Goal: Information Seeking & Learning: Learn about a topic

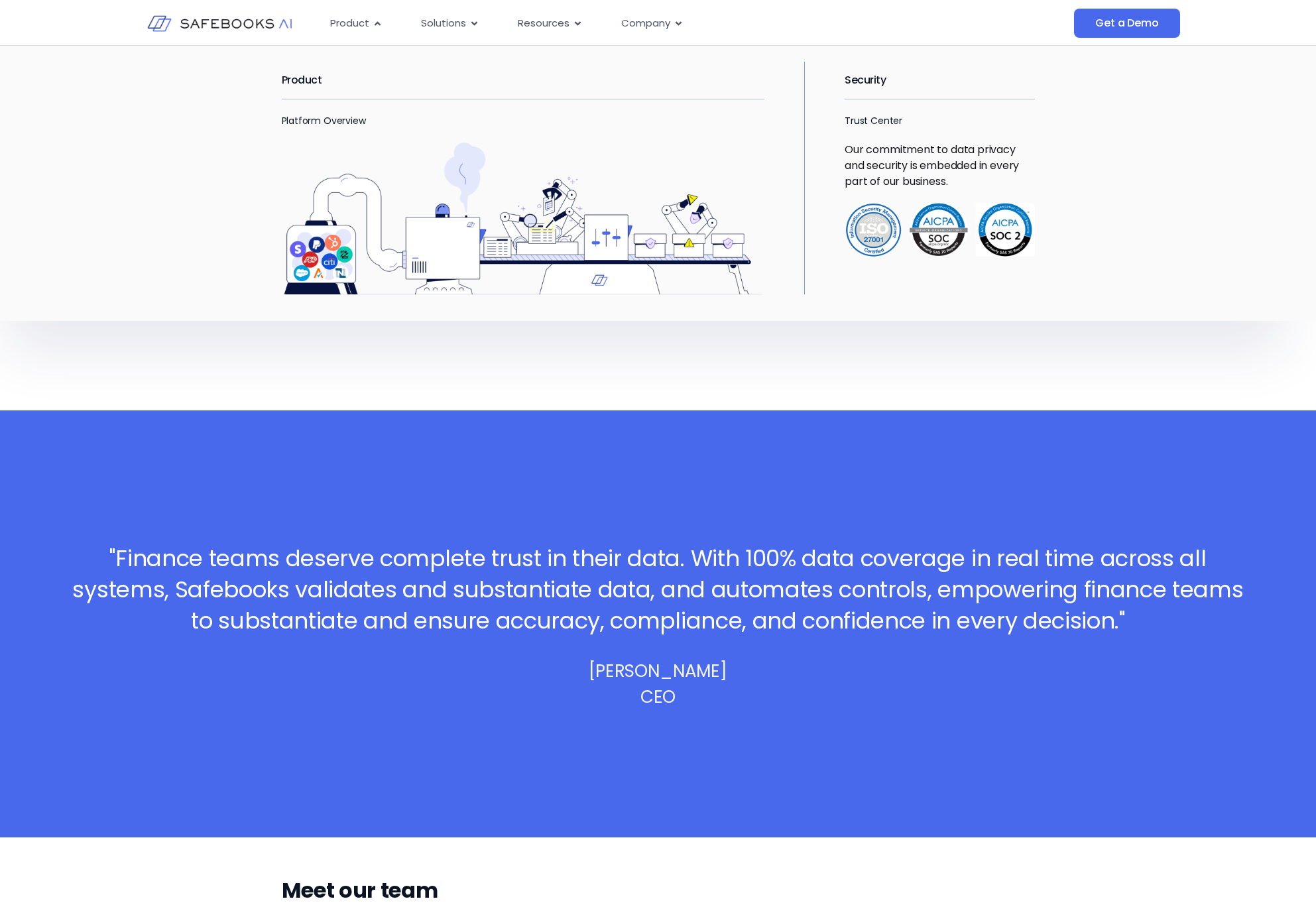
click at [451, 246] on img "Menu" at bounding box center [523, 218] width 483 height 153
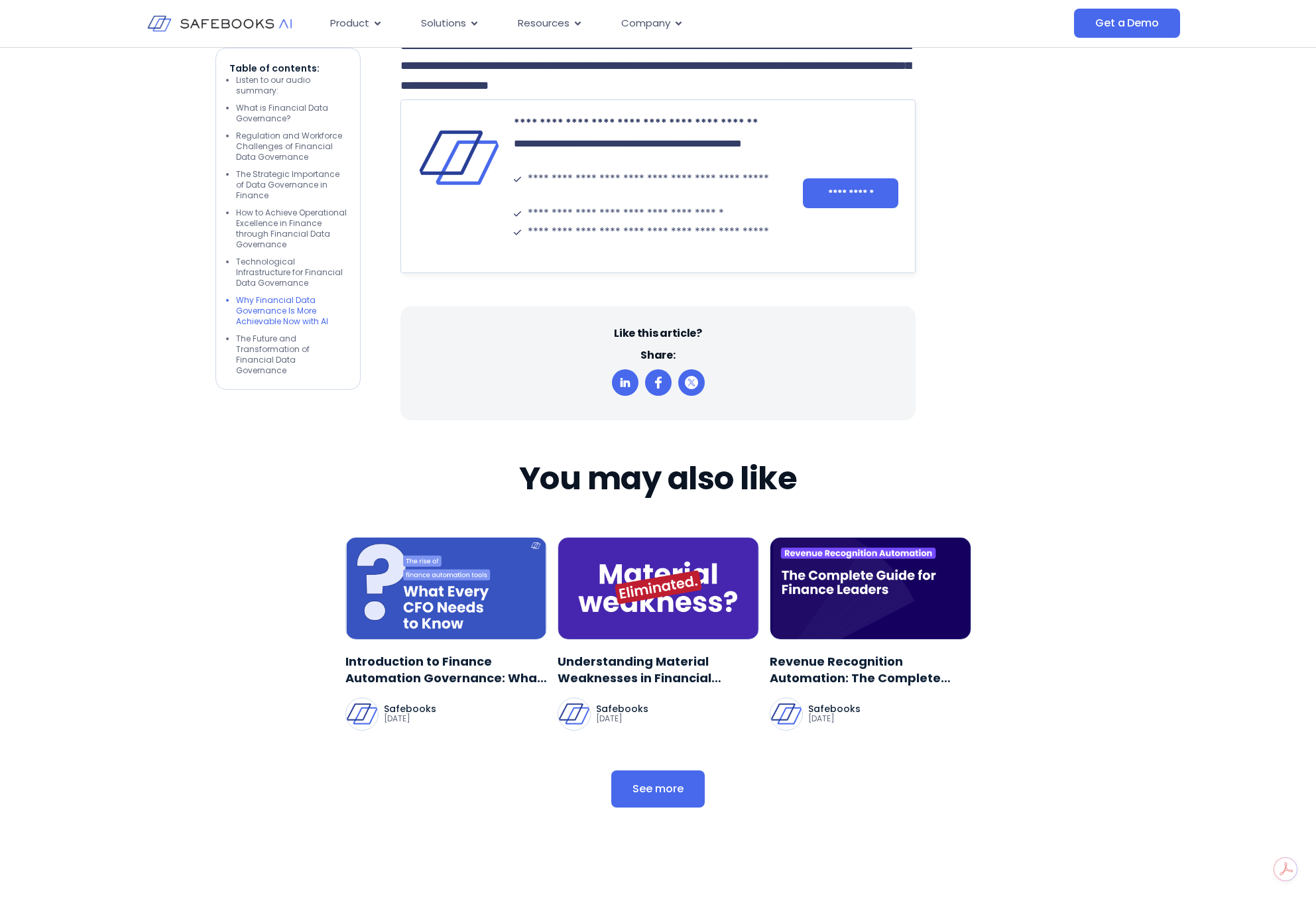
scroll to position [5138, 0]
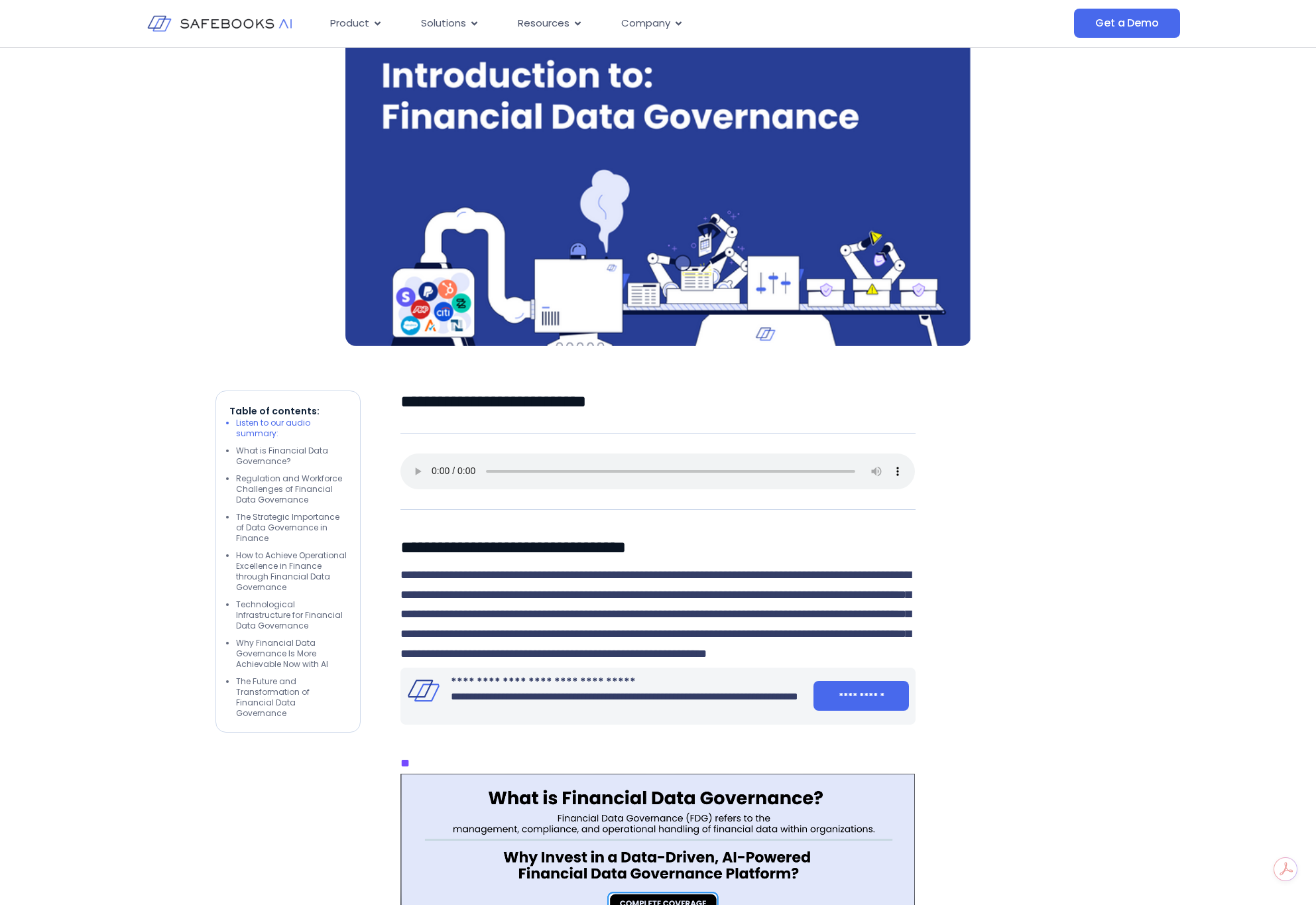
scroll to position [0, 0]
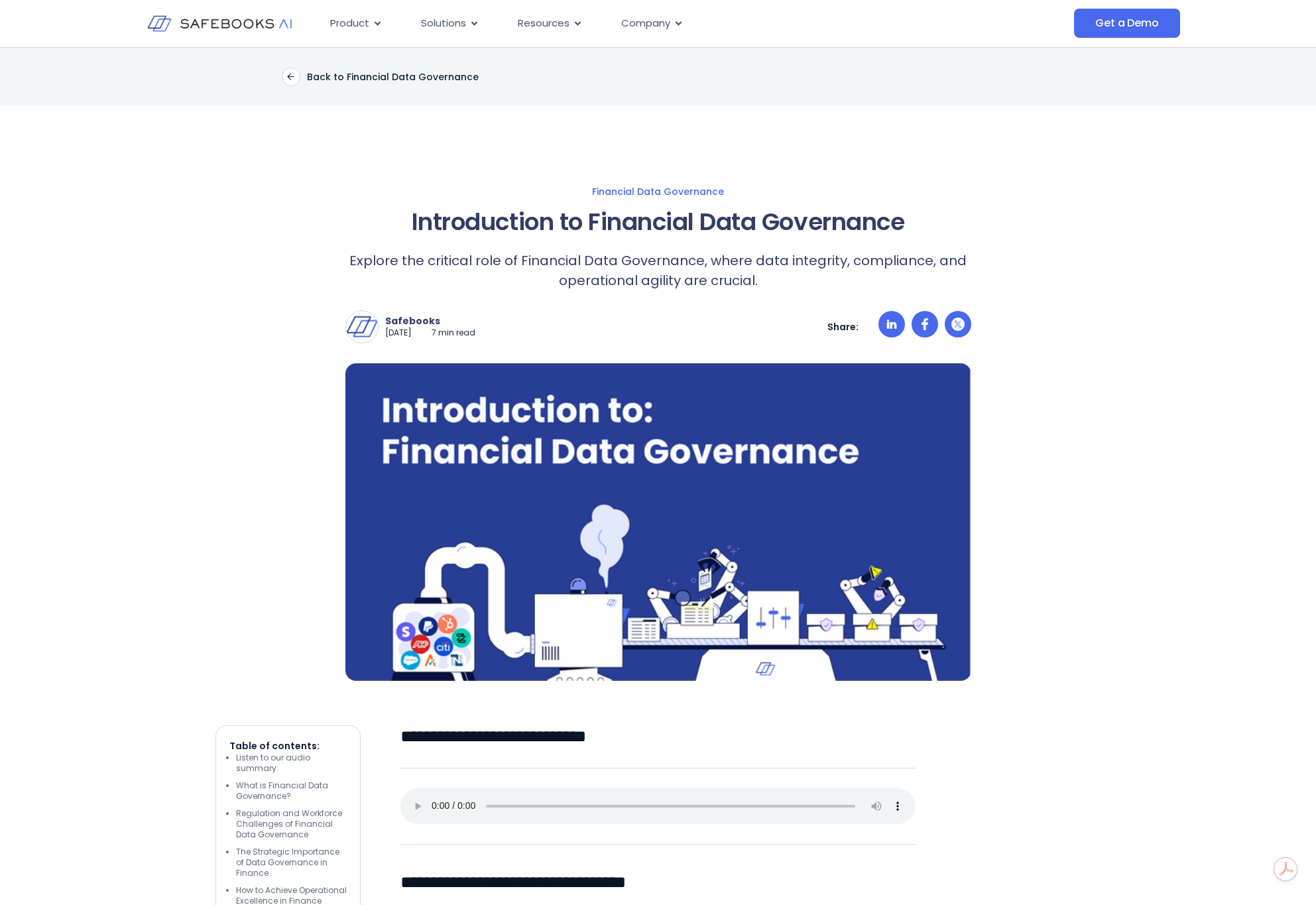
click at [210, 23] on img at bounding box center [219, 24] width 145 height 42
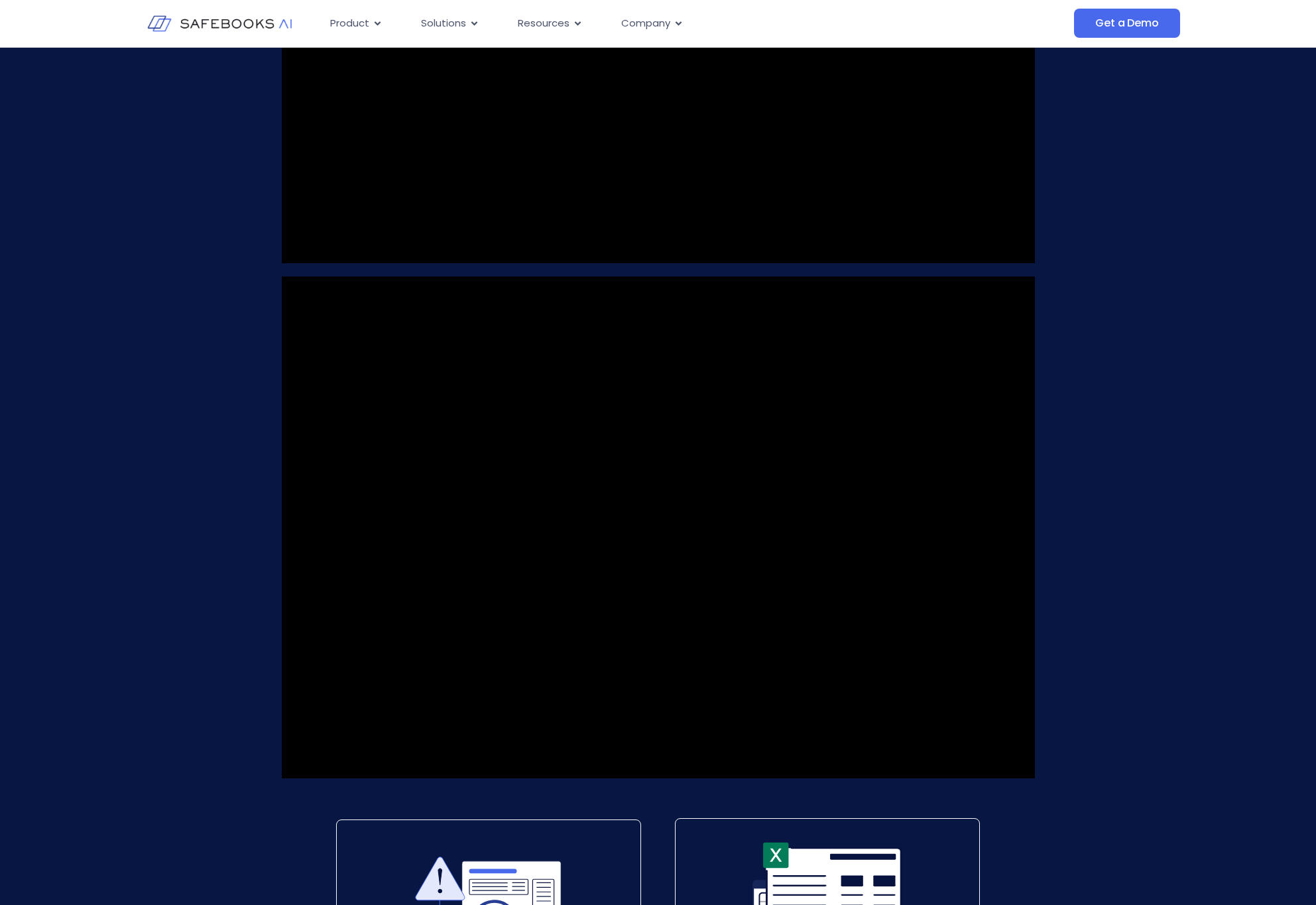
scroll to position [1155, 0]
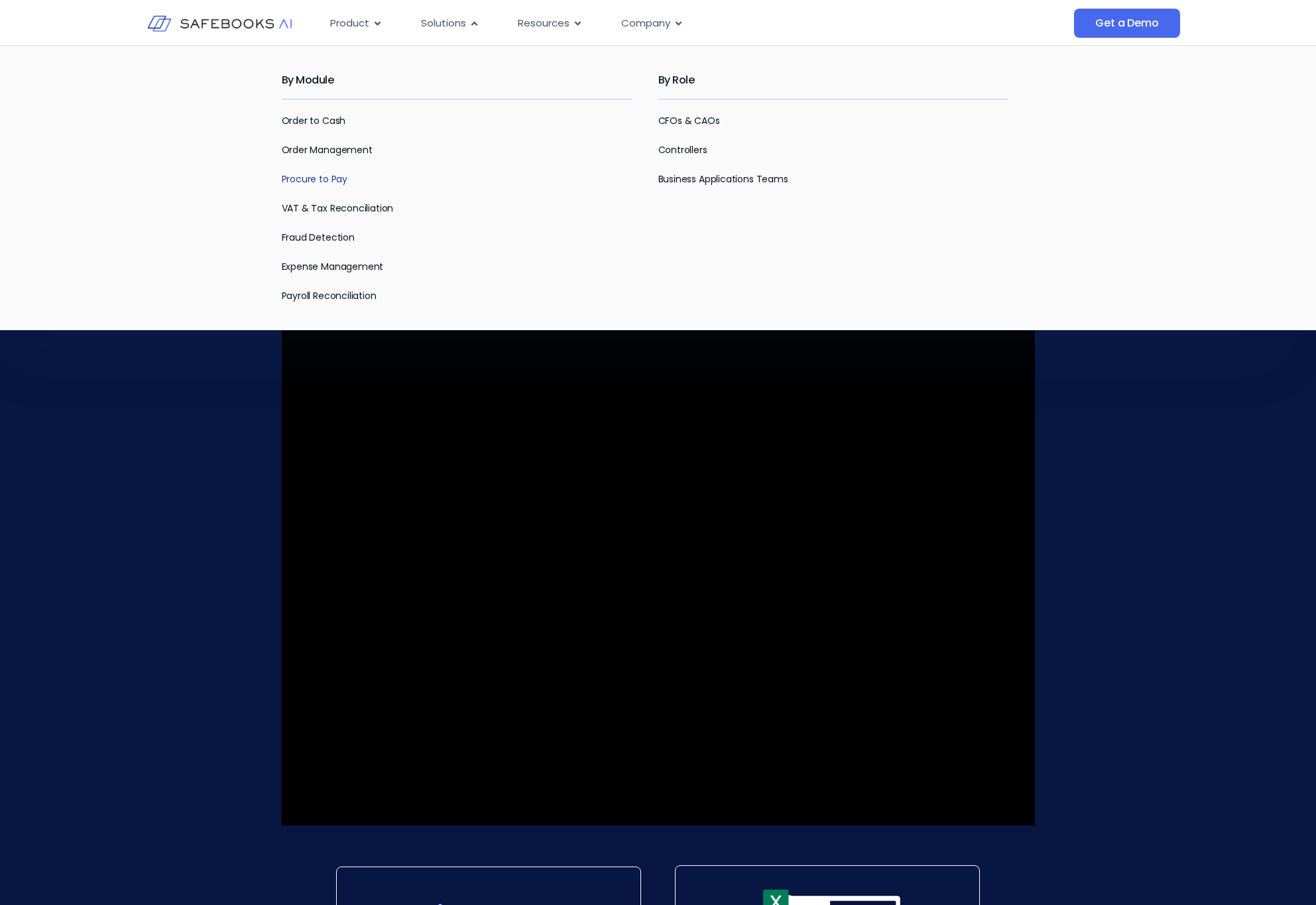
click at [291, 184] on link "Procure to Pay" at bounding box center [314, 179] width 65 height 13
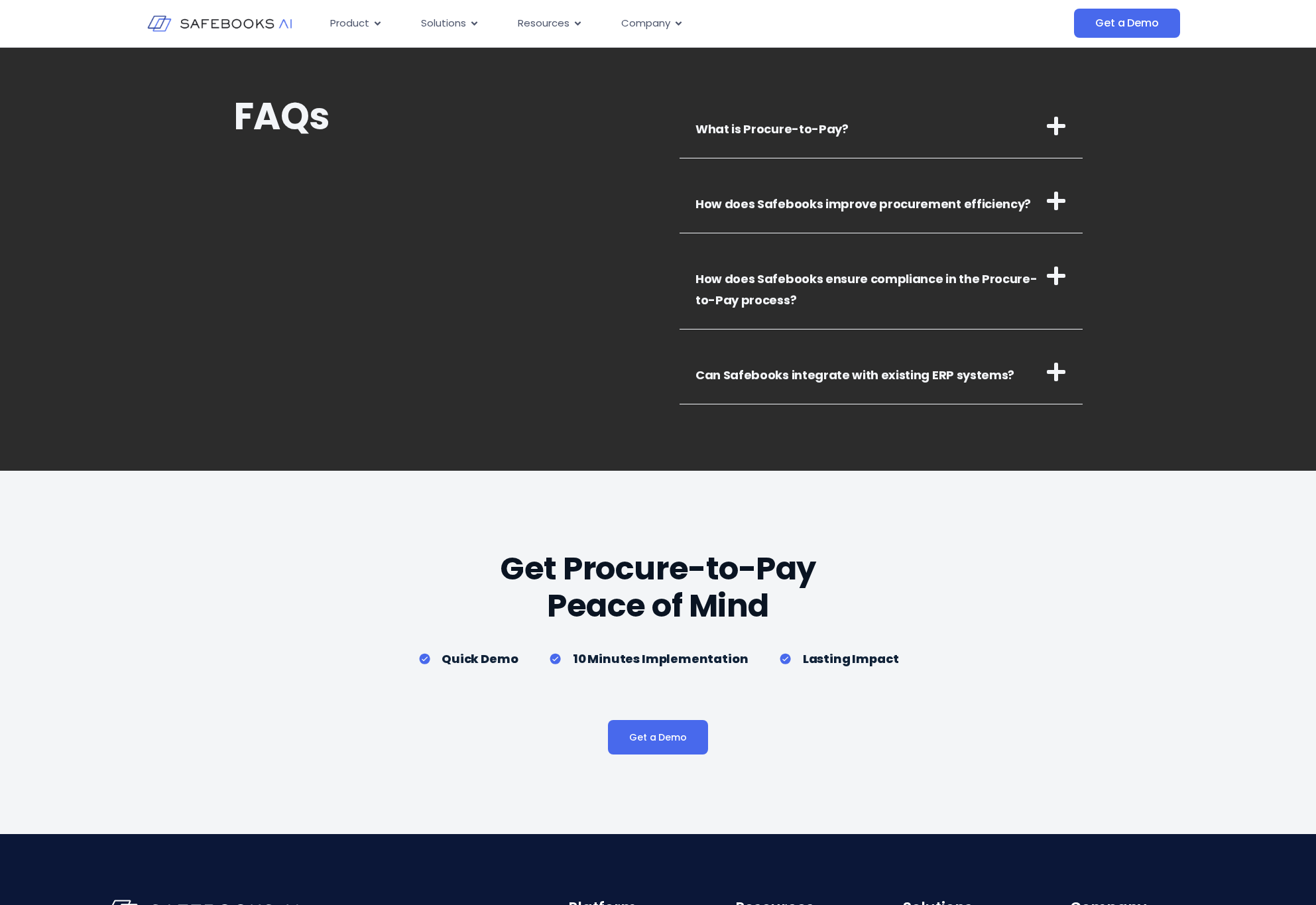
scroll to position [2401, 0]
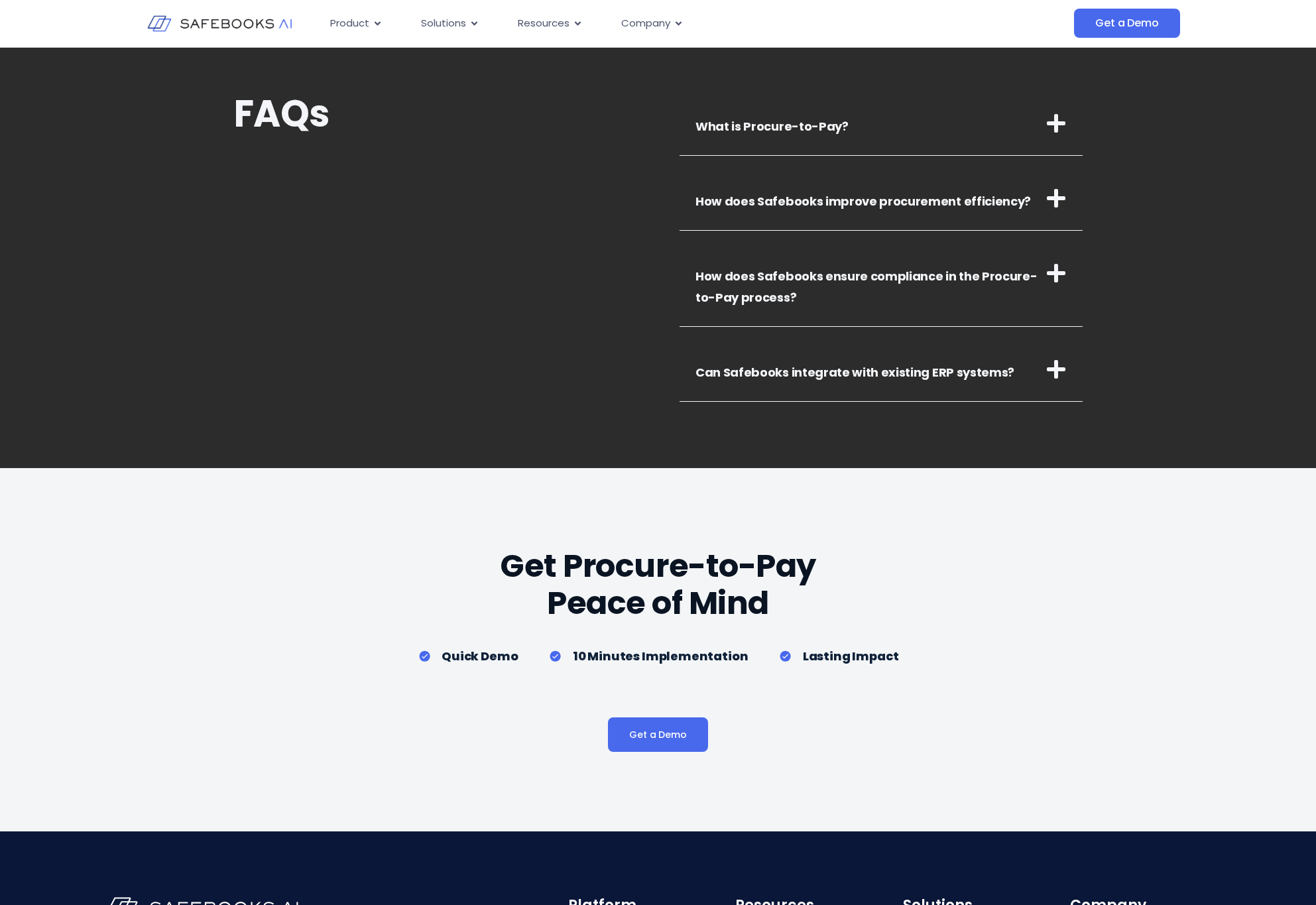
click at [793, 278] on link "How does Safebooks ensure compliance in the Procure-to-Pay process?" at bounding box center [866, 287] width 342 height 38
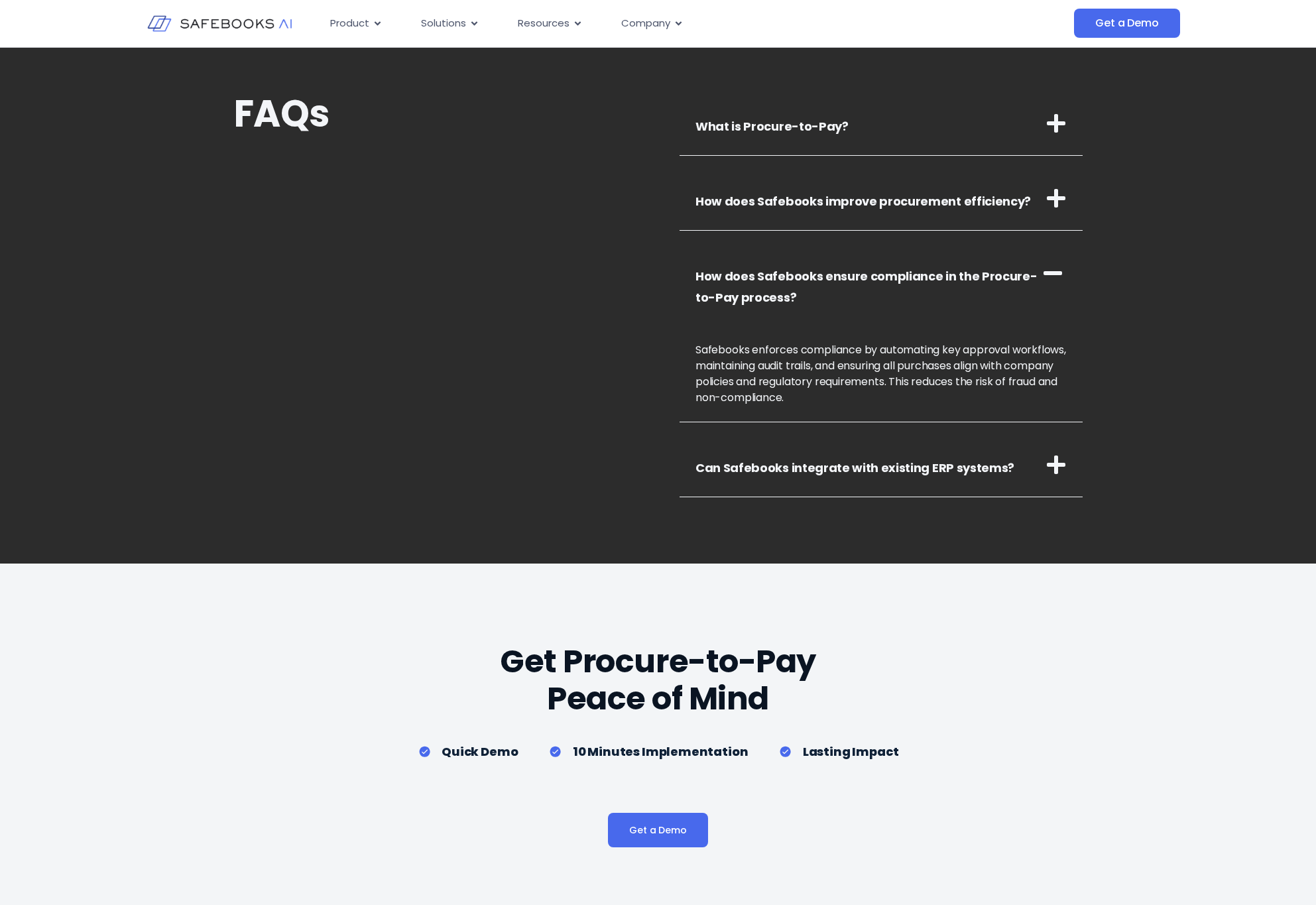
click at [818, 481] on h3 "Can Safebooks integrate with existing ERP systems?" at bounding box center [881, 464] width 403 height 64
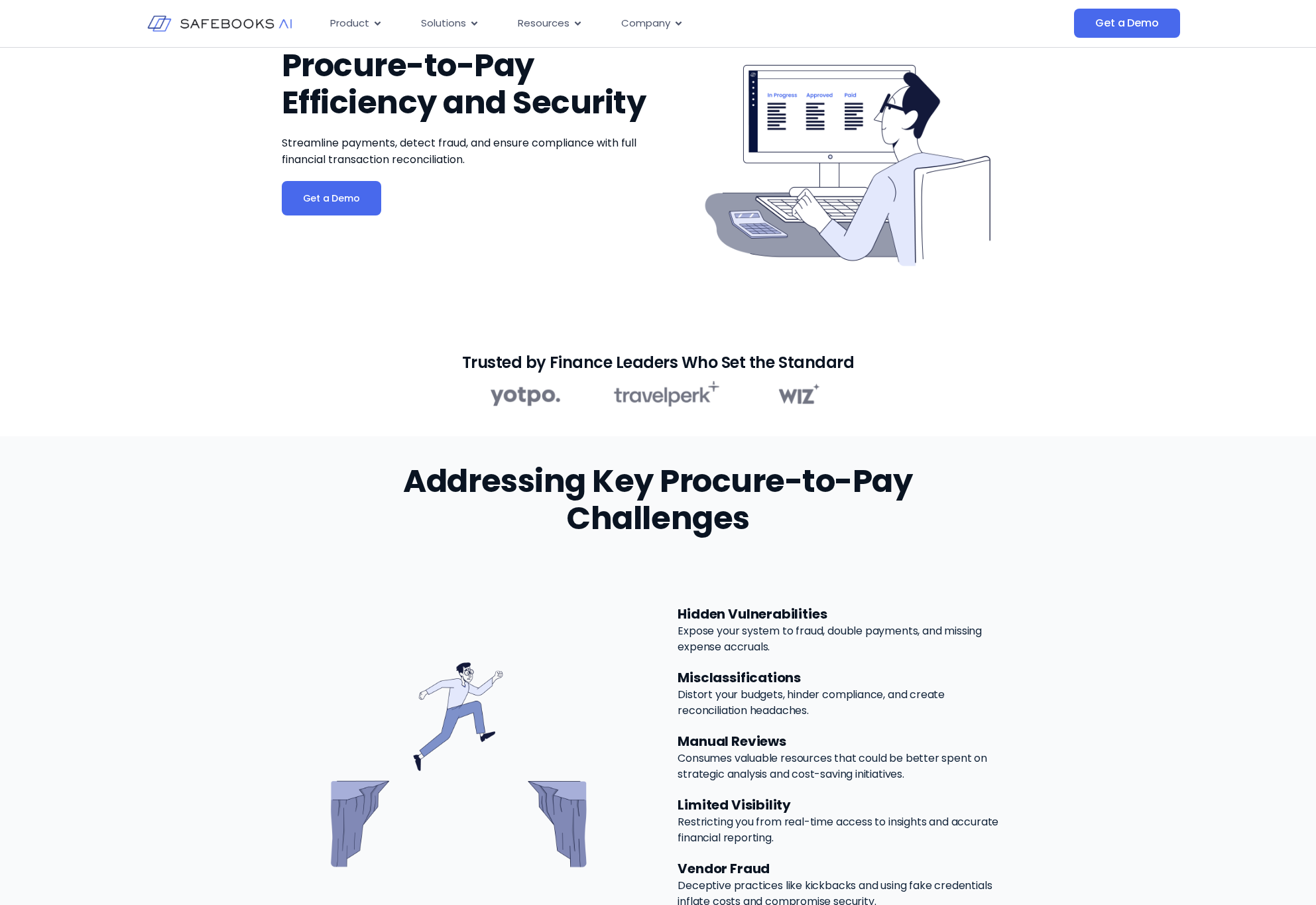
scroll to position [0, 0]
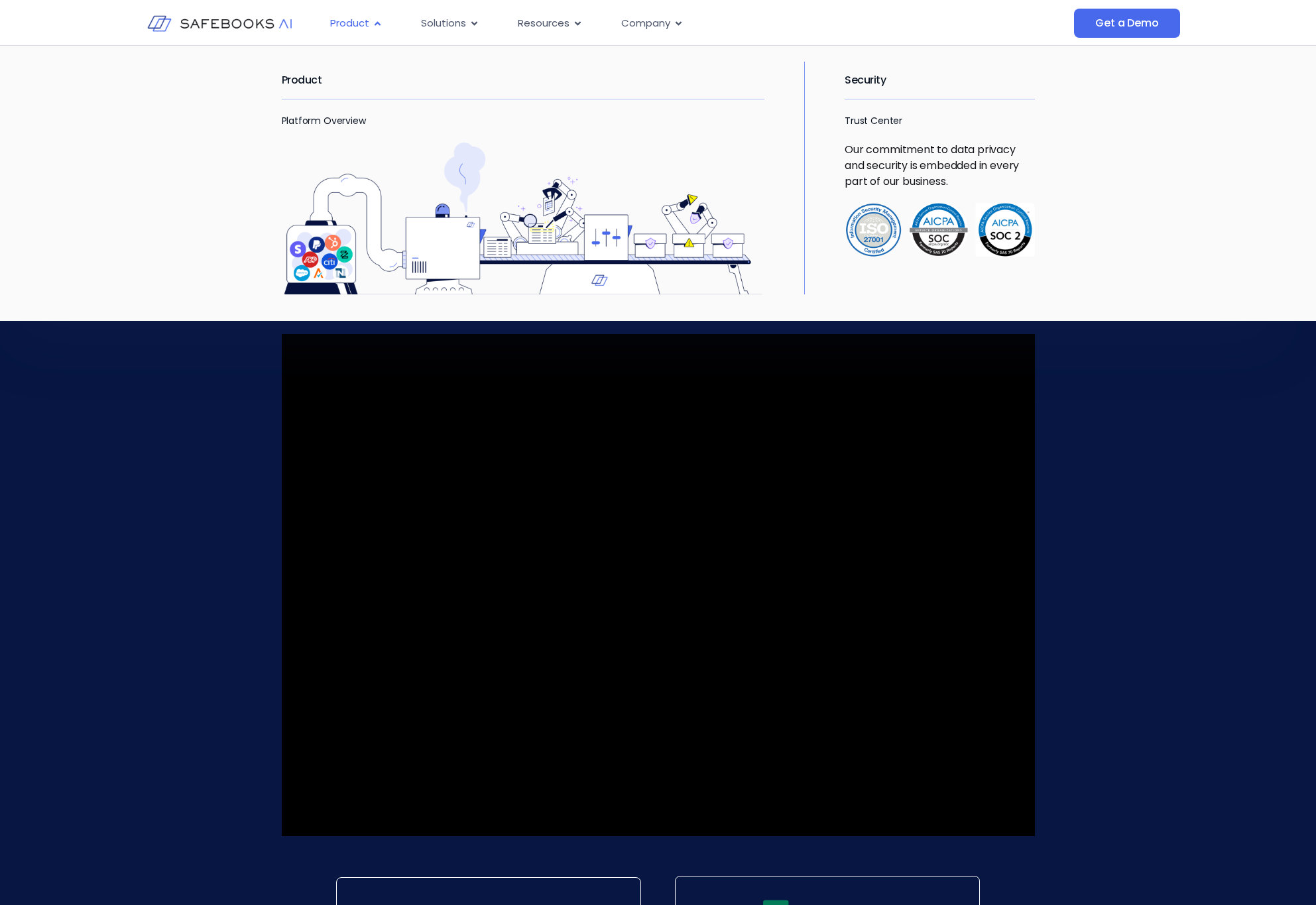
scroll to position [1155, 0]
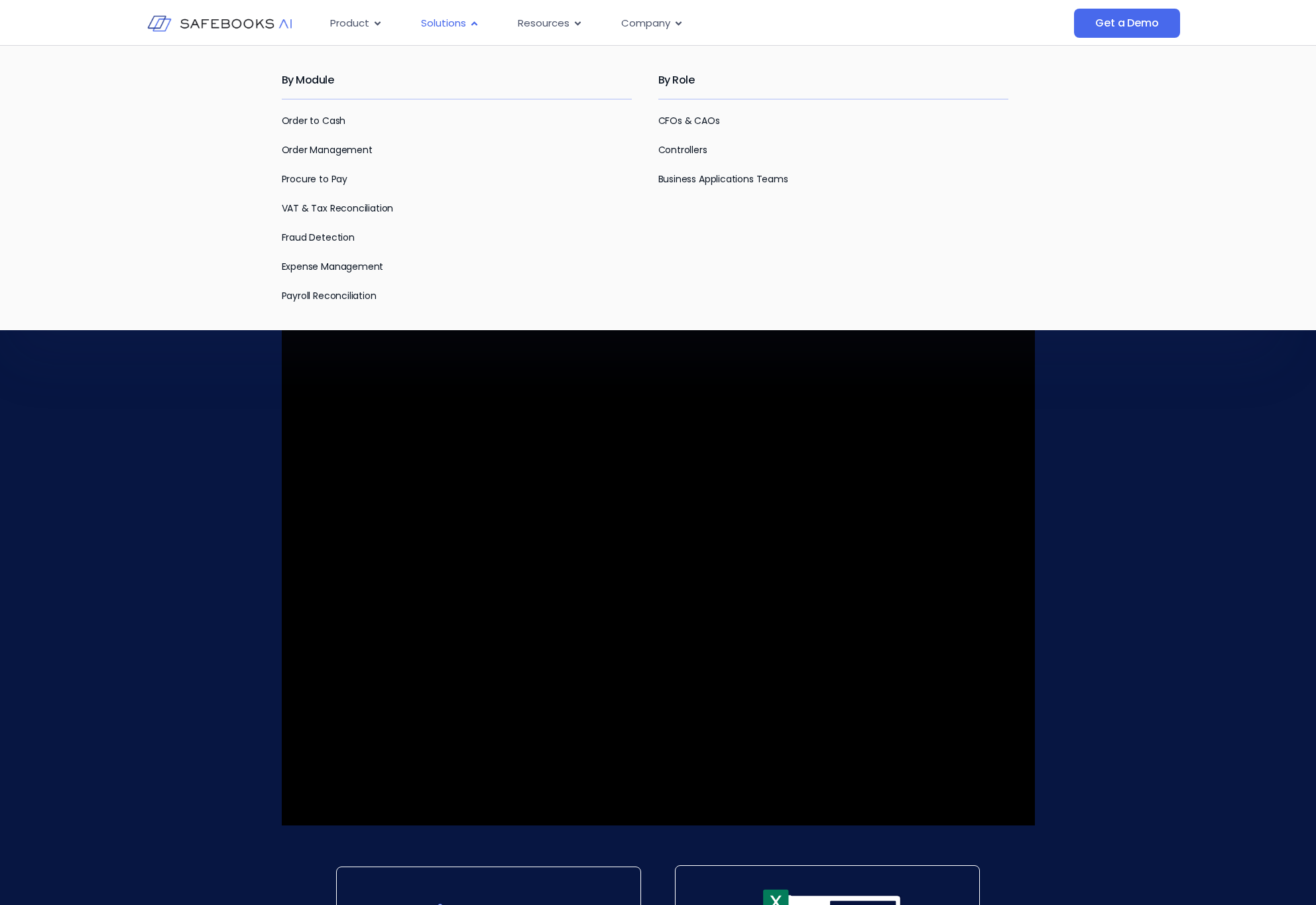
click at [442, 24] on span "Solutions" at bounding box center [444, 24] width 45 height 16
click at [297, 238] on link "Fraud Detection" at bounding box center [318, 238] width 73 height 13
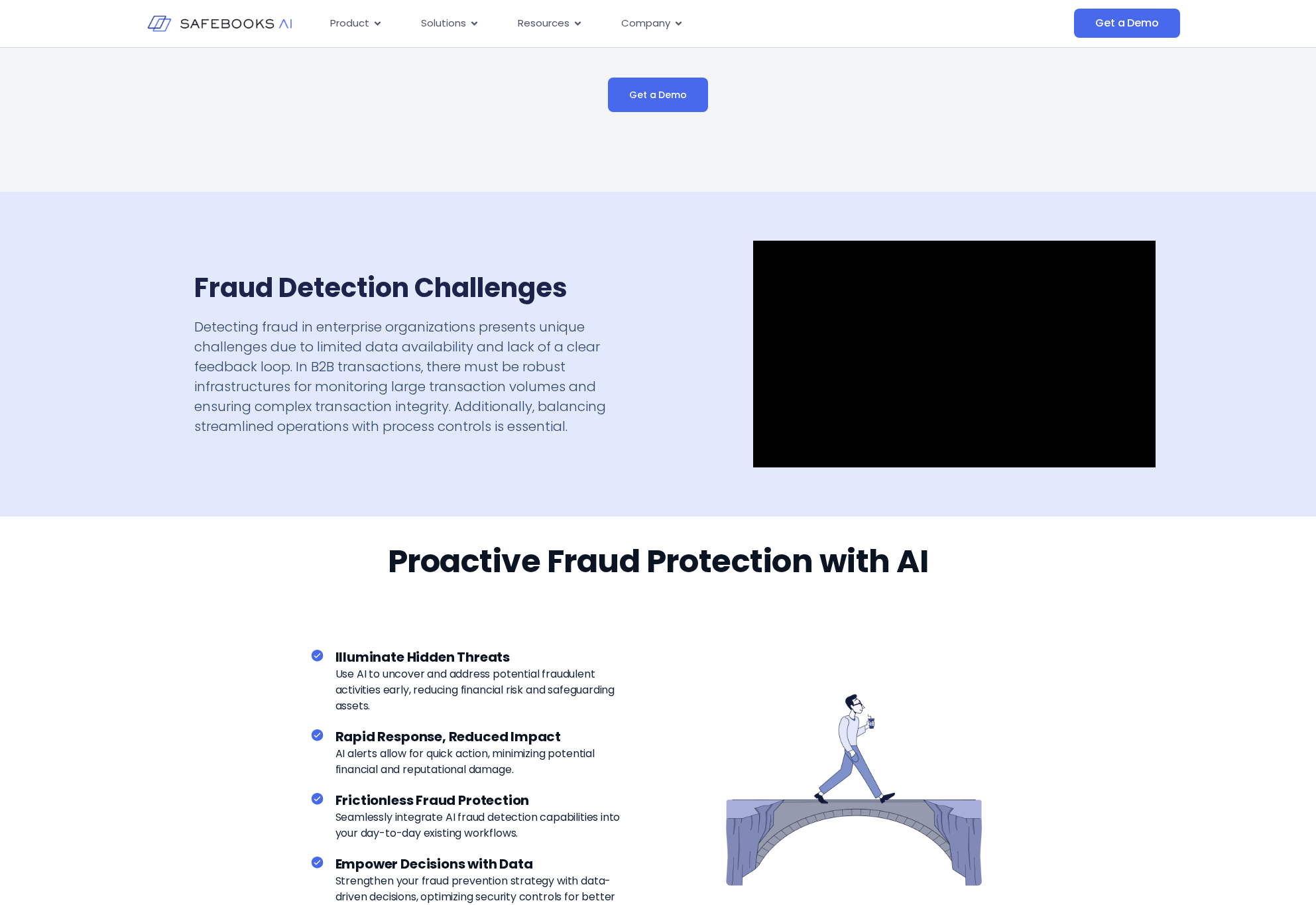
scroll to position [1724, 0]
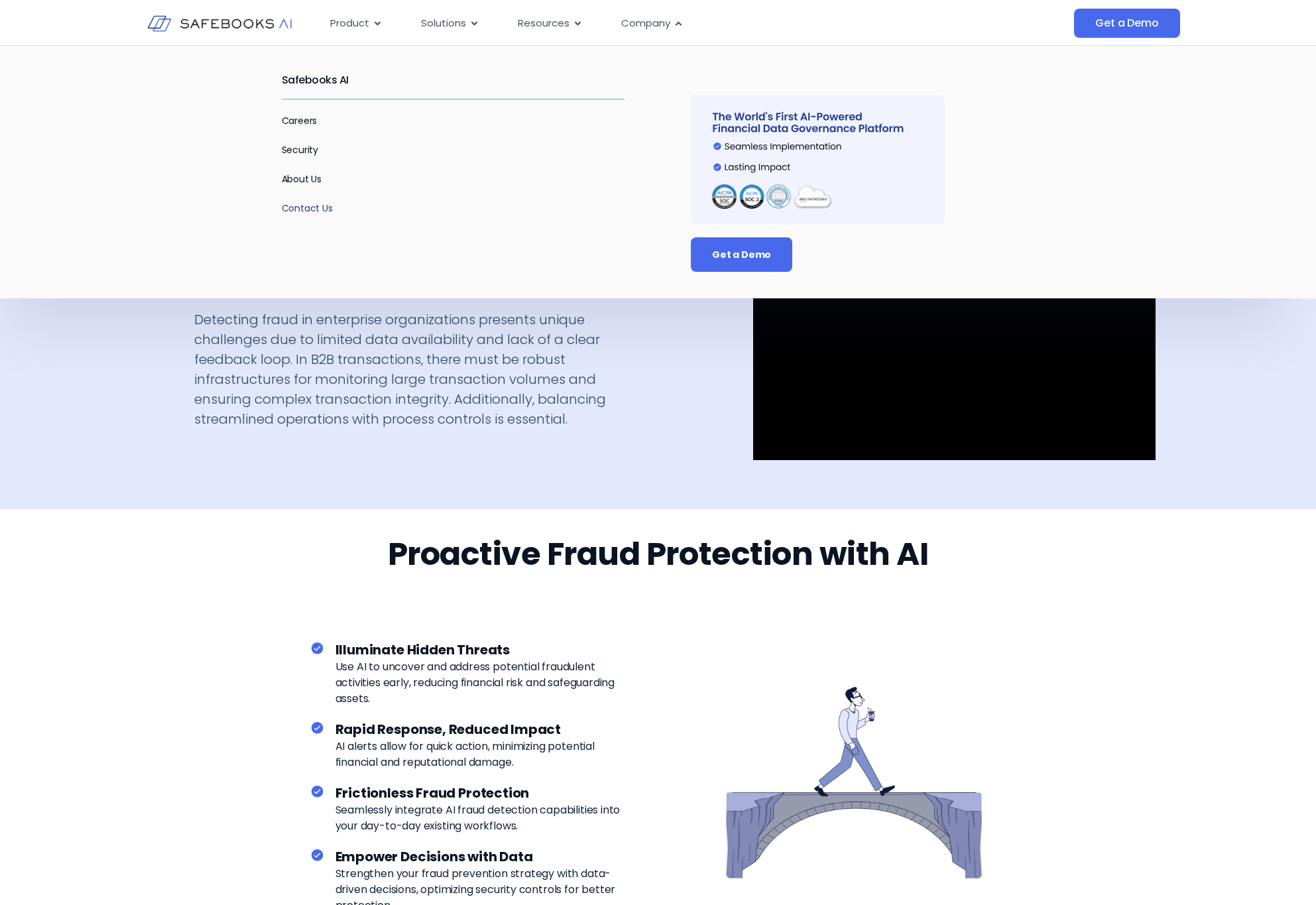
click at [310, 205] on link "Contact Us" at bounding box center [307, 209] width 51 height 13
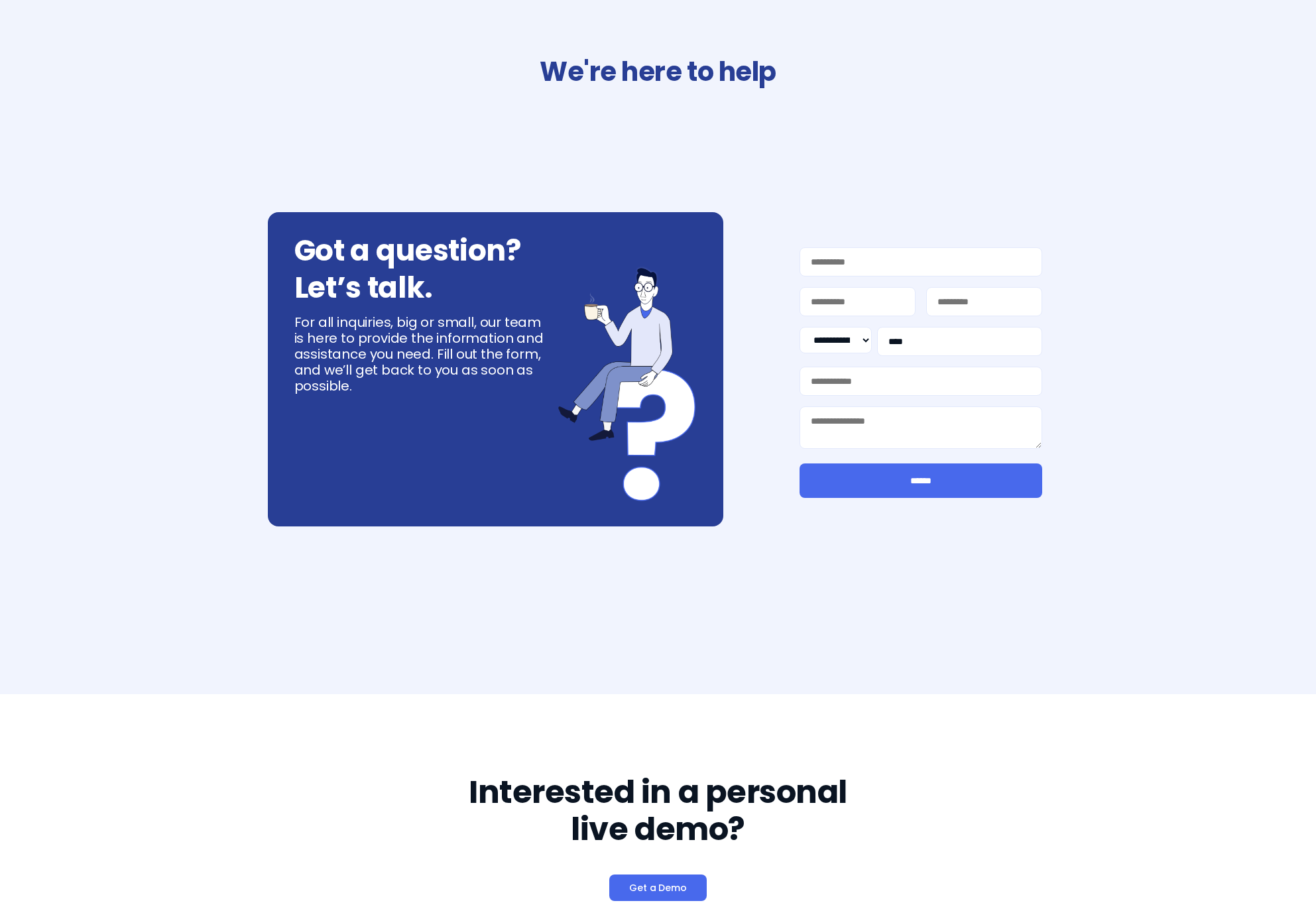
select select "**"
click at [621, 71] on h2 "We're here to help" at bounding box center [658, 72] width 754 height 37
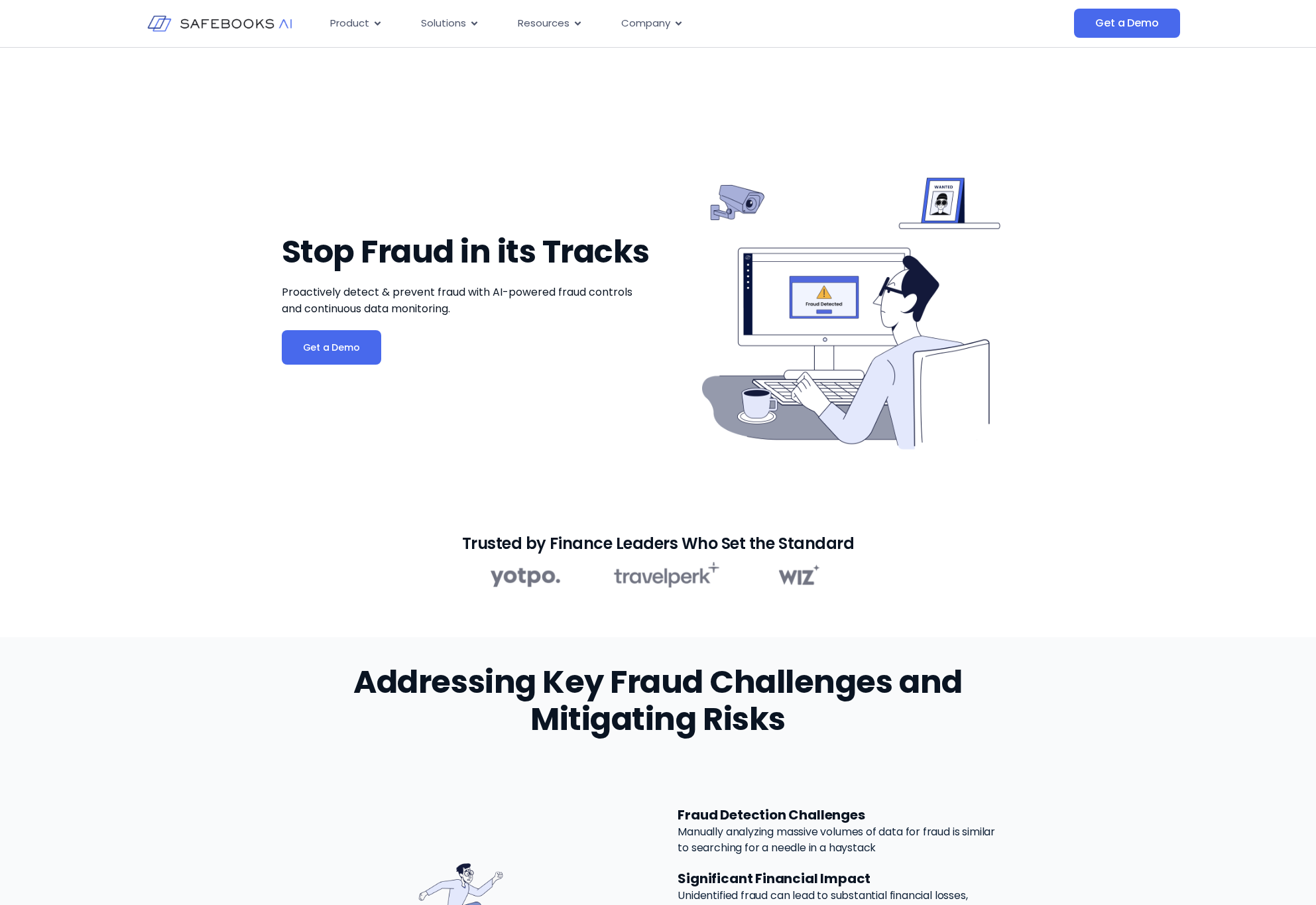
click at [246, 24] on img at bounding box center [219, 24] width 145 height 42
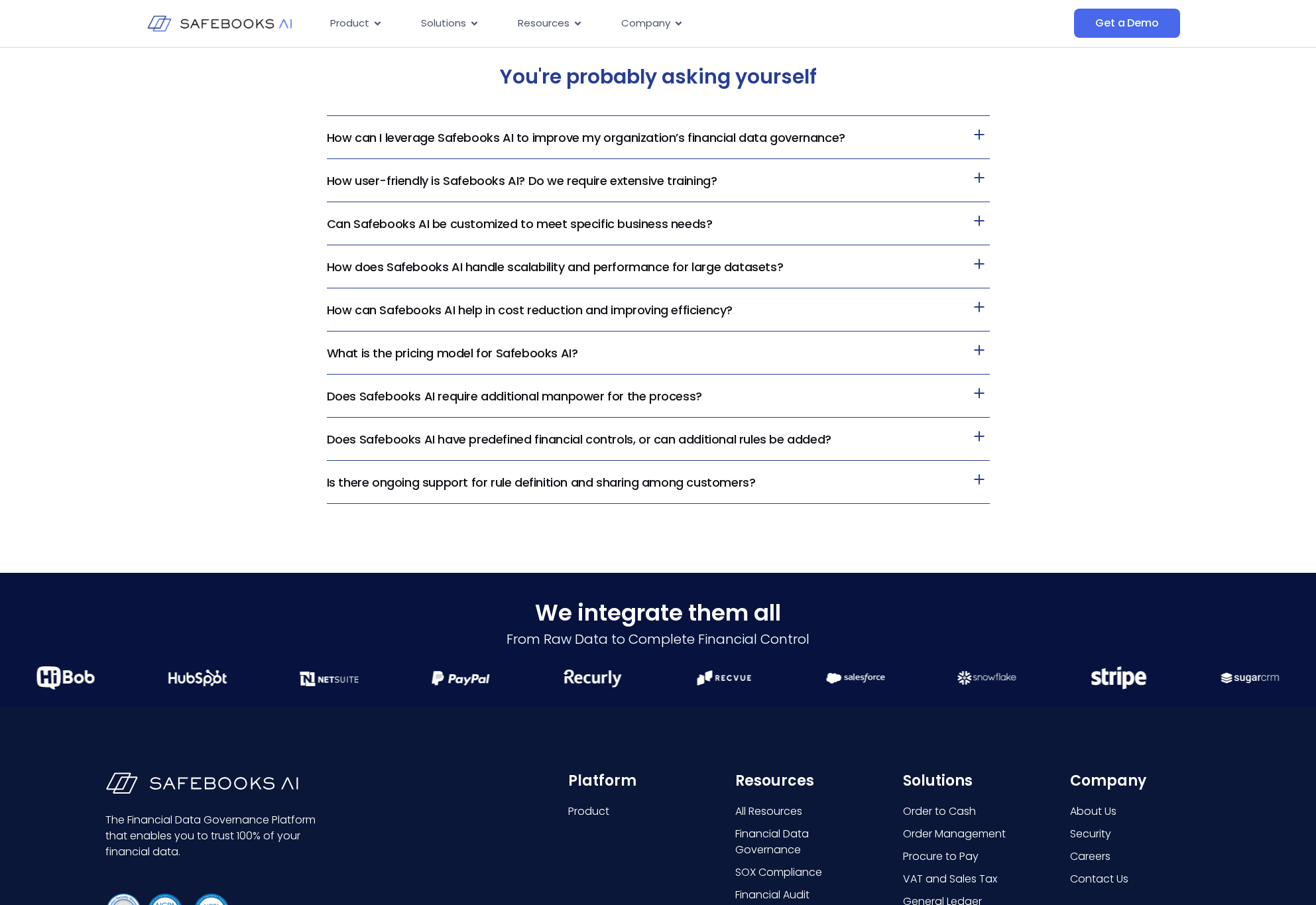
scroll to position [3154, 0]
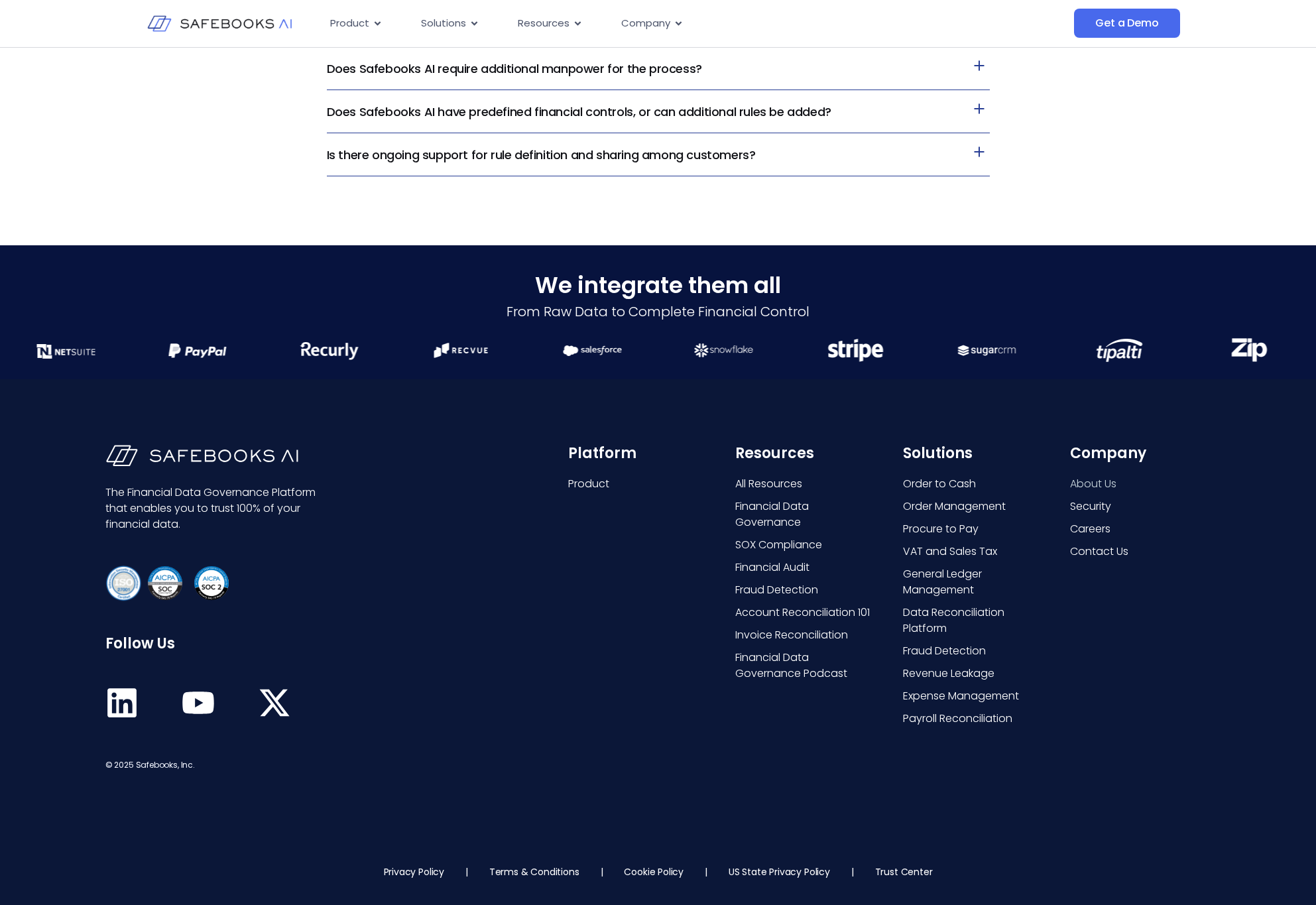
click at [1100, 487] on span "About Us" at bounding box center [1093, 484] width 47 height 16
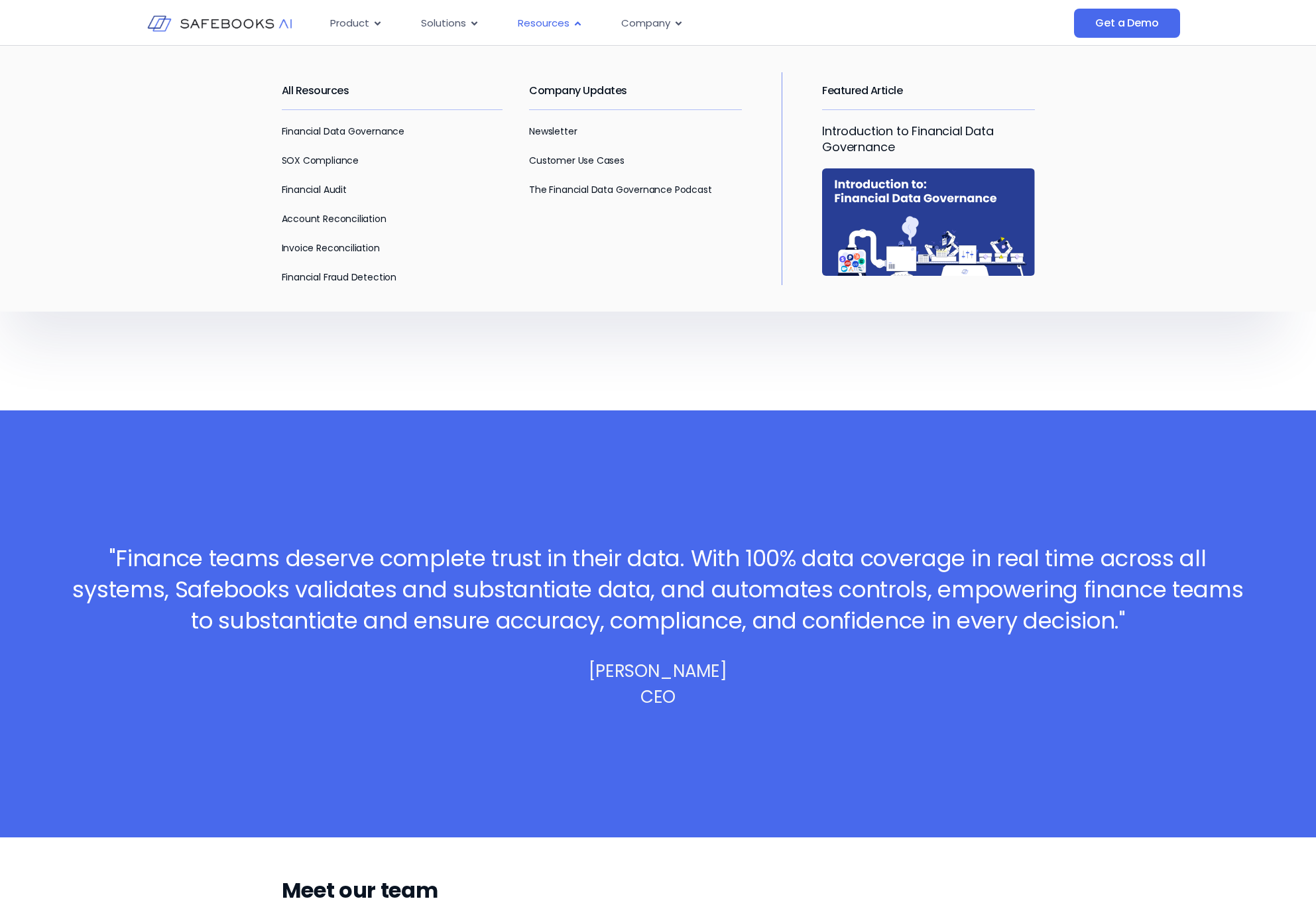
click at [525, 24] on span "Resources" at bounding box center [544, 24] width 52 height 16
click at [563, 163] on link "Customer Use Cases" at bounding box center [577, 161] width 95 height 13
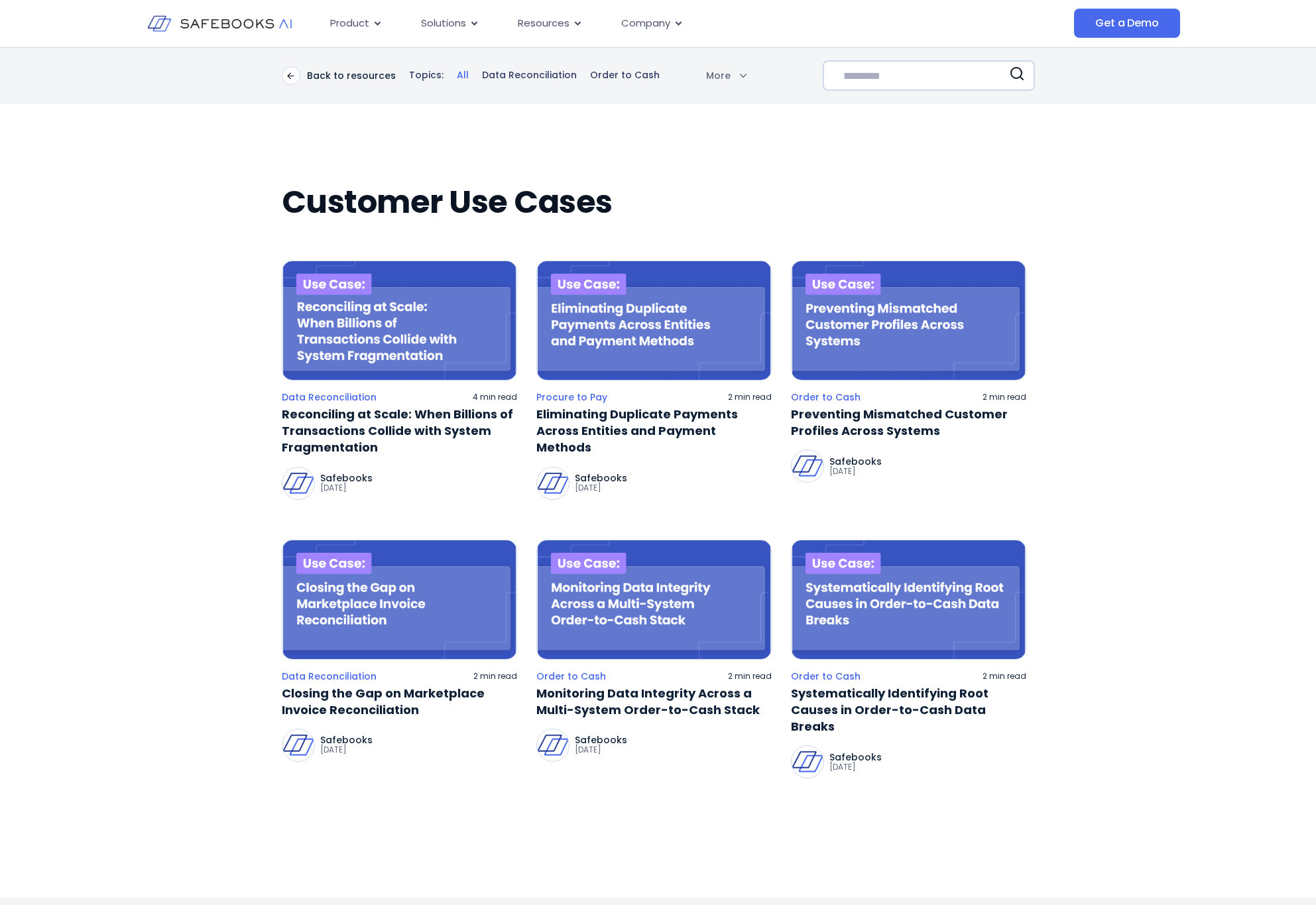
click at [242, 23] on img at bounding box center [219, 24] width 145 height 42
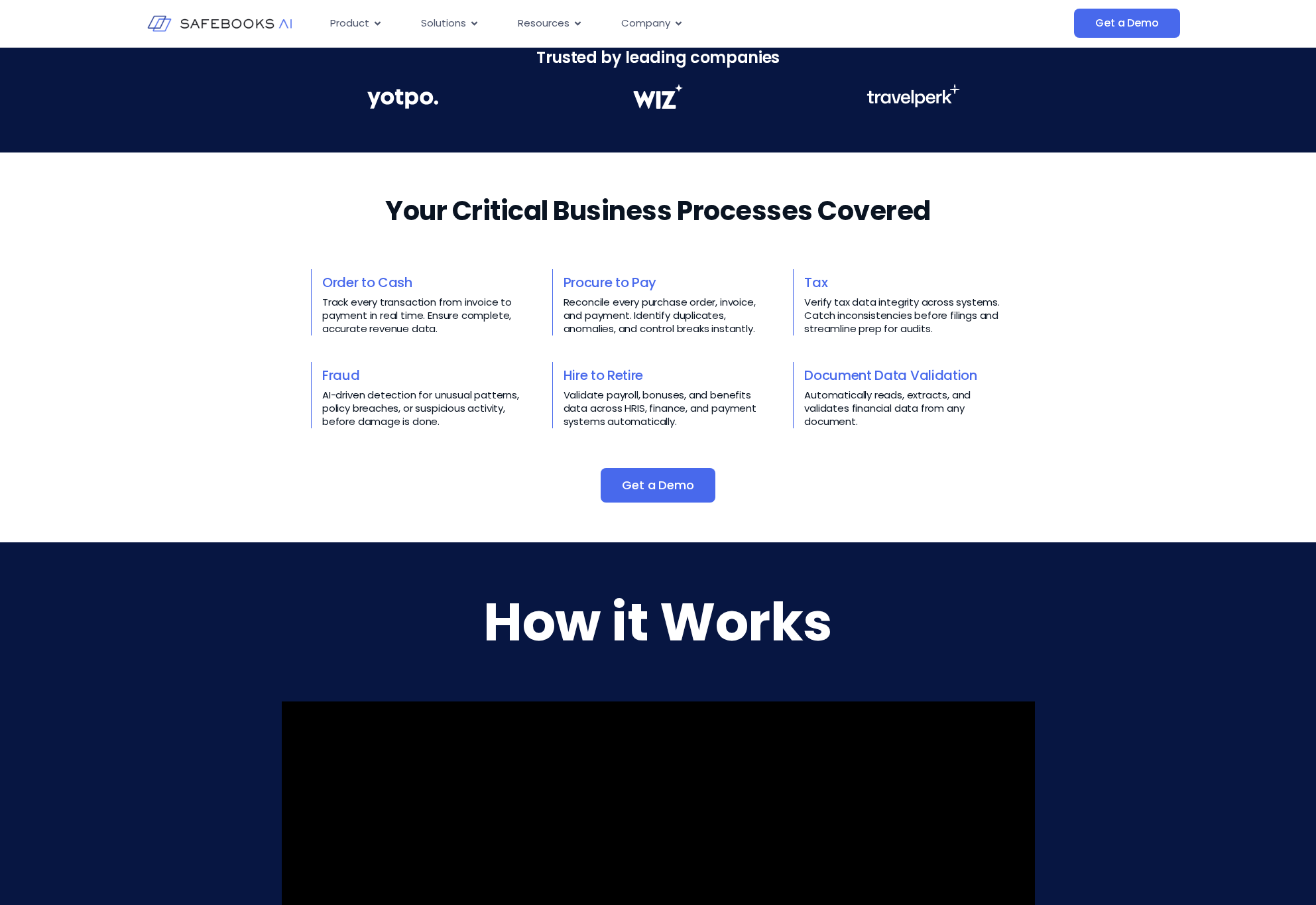
scroll to position [397, 0]
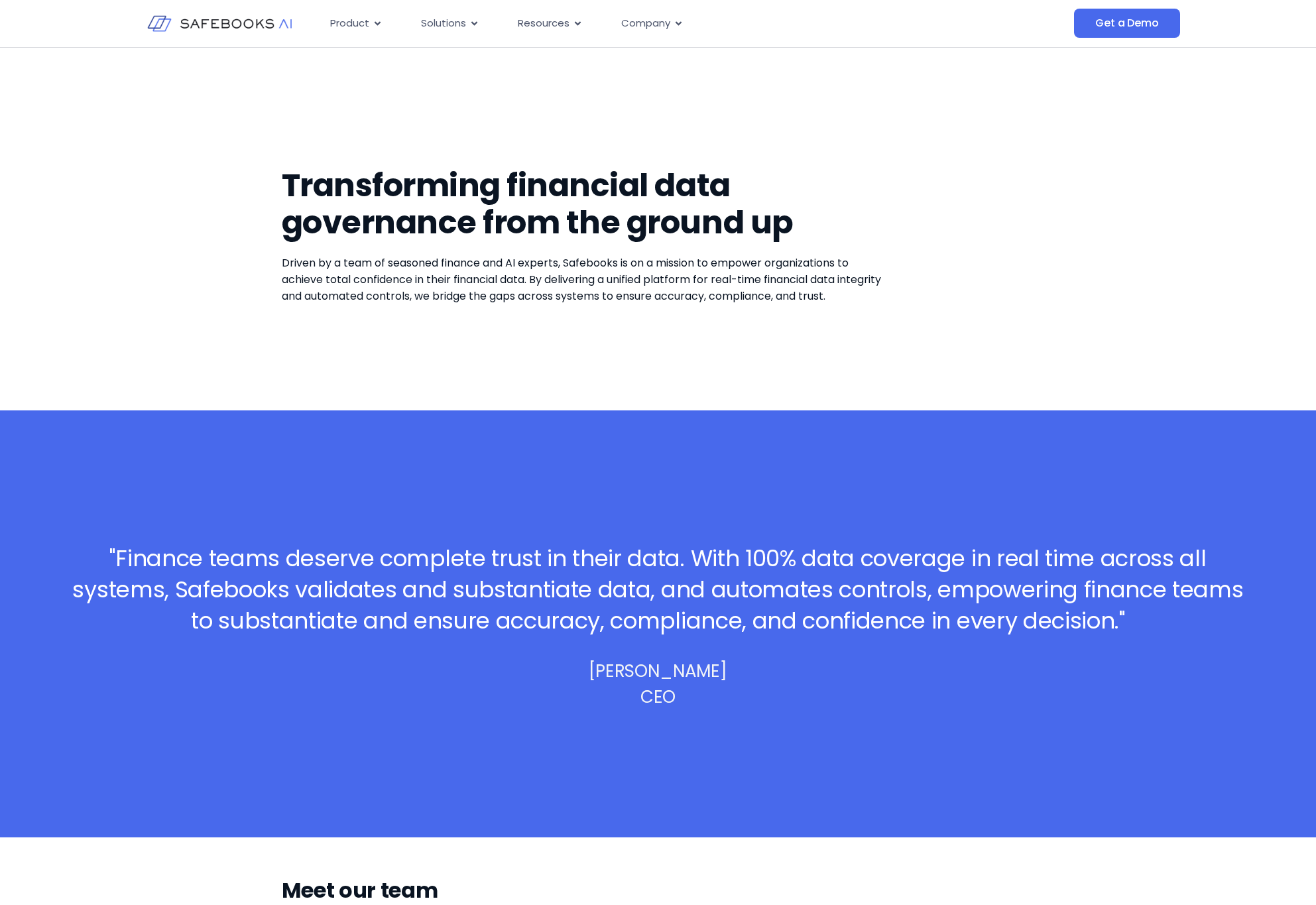
click at [223, 22] on img at bounding box center [219, 24] width 145 height 42
